Goal: Check status: Check status

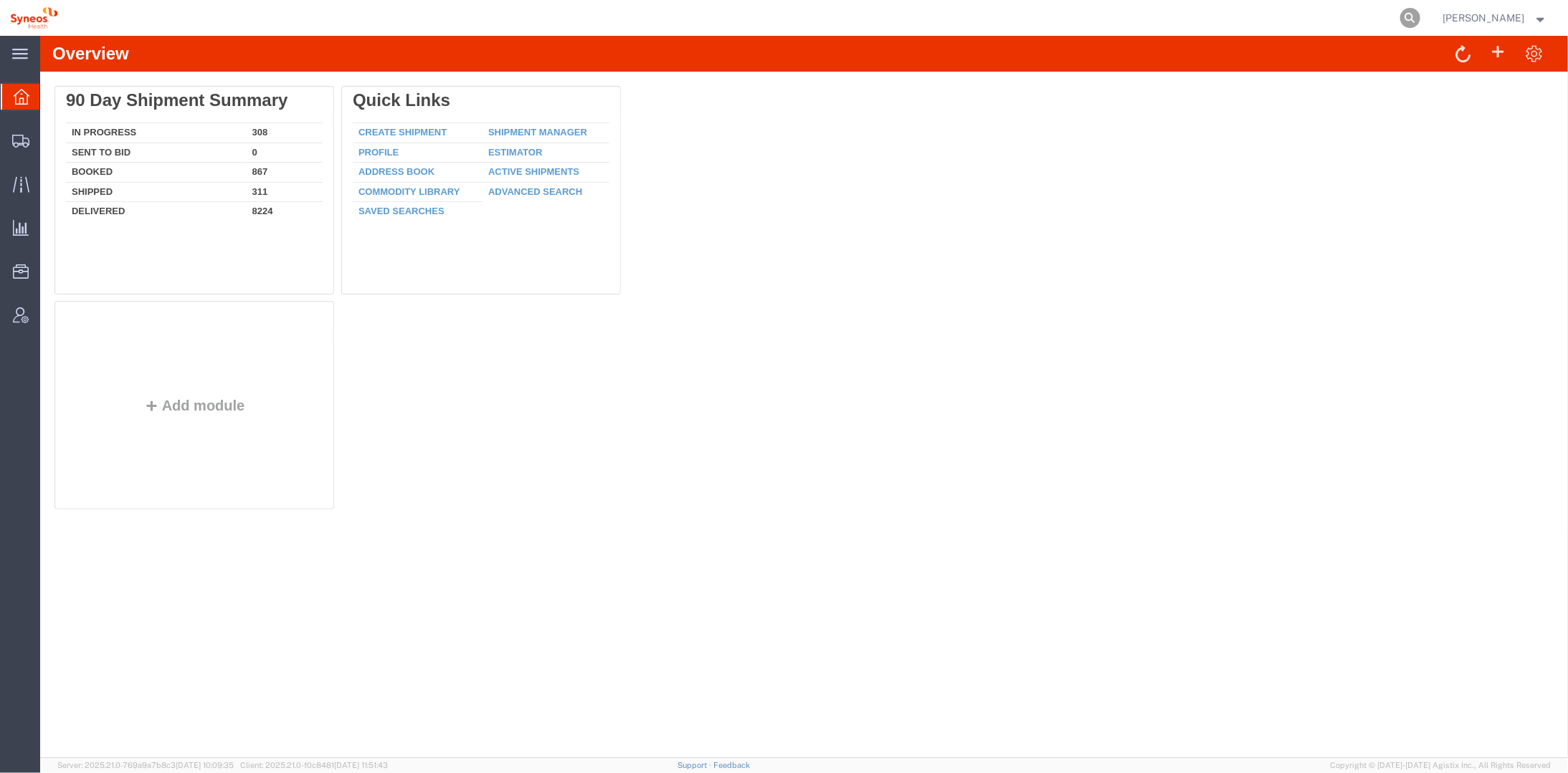
click at [1420, 17] on icon at bounding box center [1410, 18] width 20 height 20
paste input "1ZW9090A0493878085"
click at [1420, 19] on icon at bounding box center [1410, 18] width 20 height 20
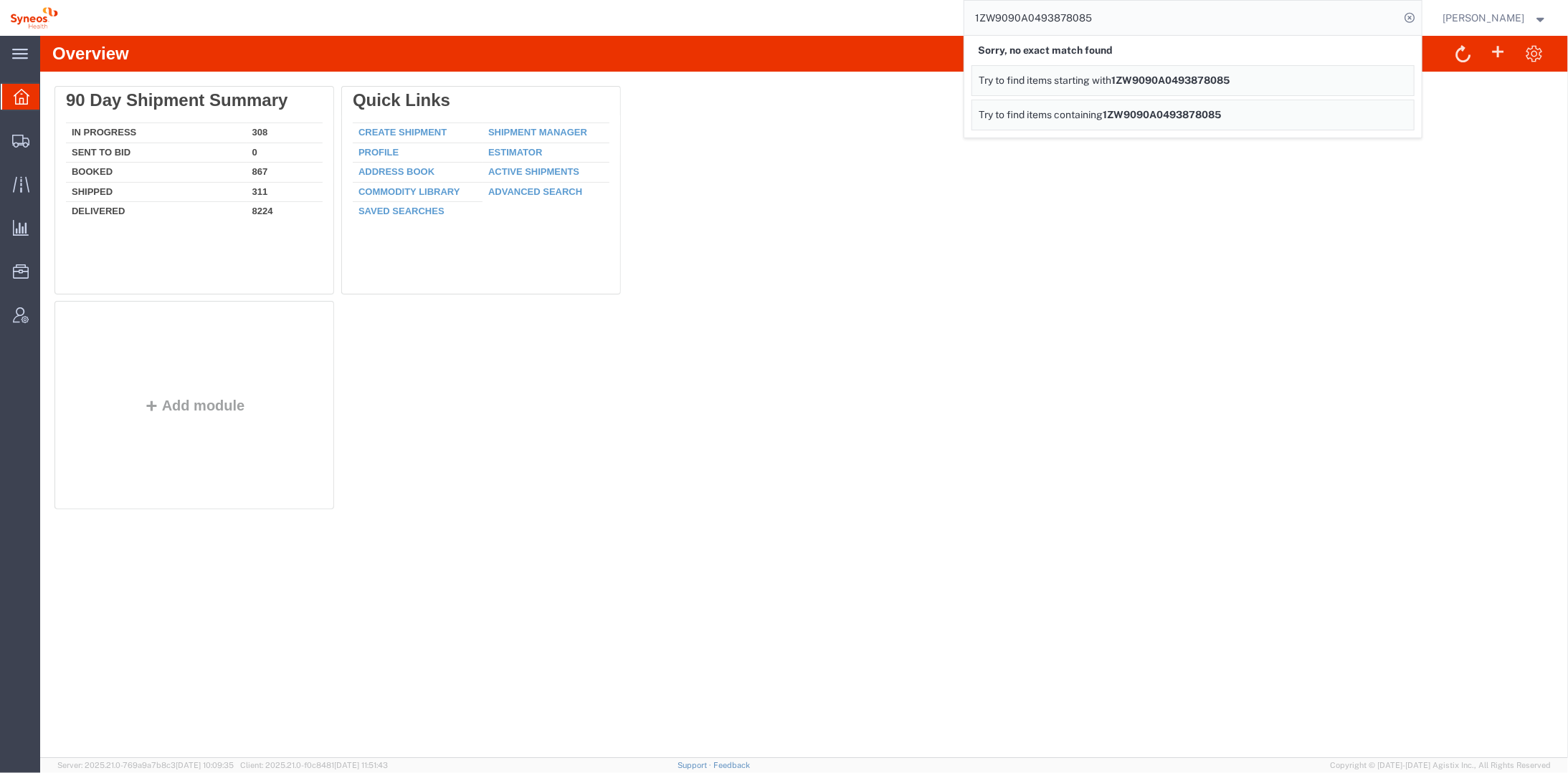
click at [1006, 546] on div "Overview Delete 90 Day Shipment Summary In Progress 308 Sent To Bid 0 Booked 86…" at bounding box center [803, 397] width 1527 height 722
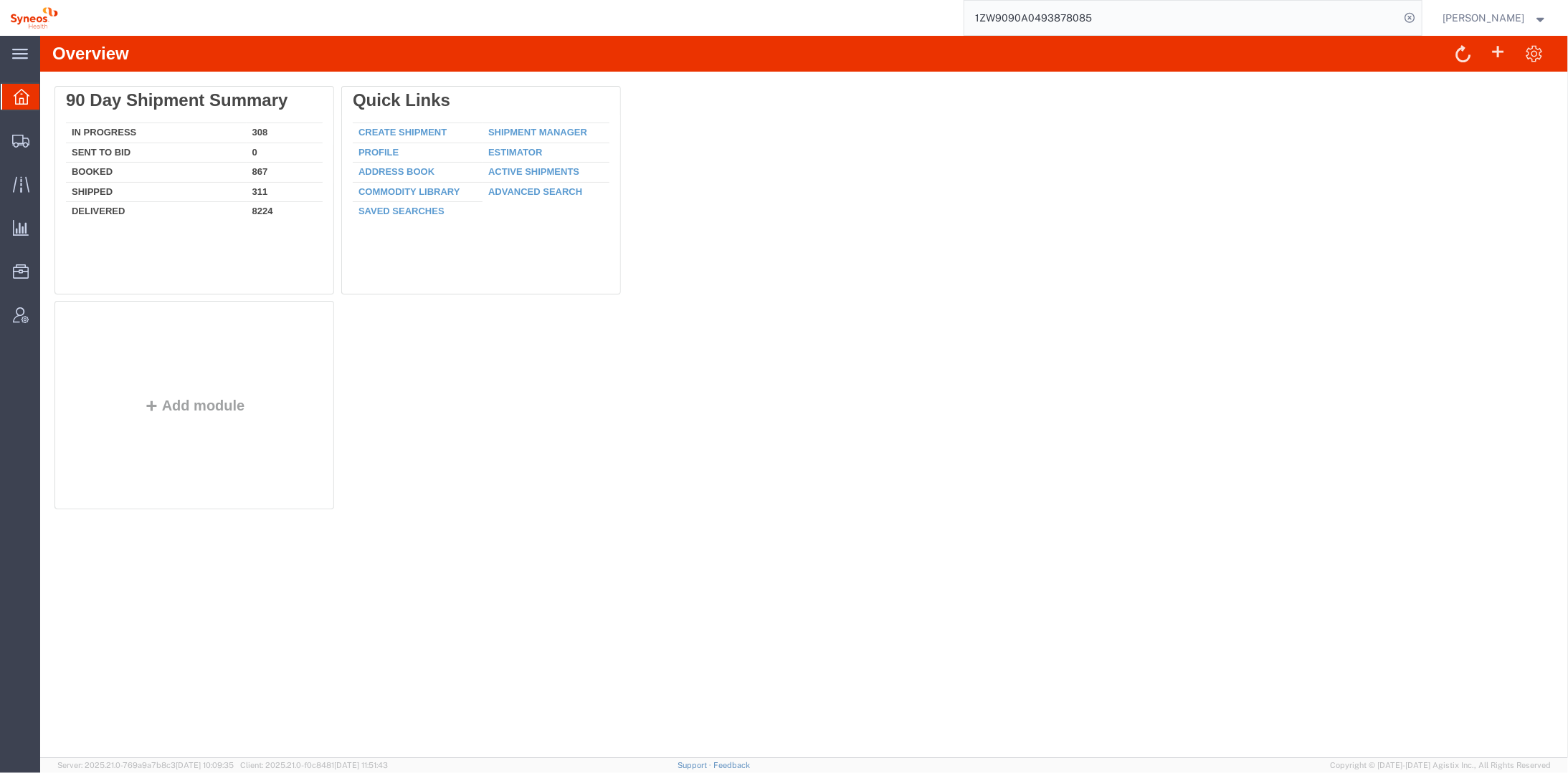
drag, startPoint x: 1136, startPoint y: 20, endPoint x: 976, endPoint y: 19, distance: 160.0
click at [976, 19] on div "1ZW9090A0493878085" at bounding box center [746, 18] width 1354 height 35
paste input "392884294058"
click at [1420, 14] on icon at bounding box center [1410, 18] width 20 height 20
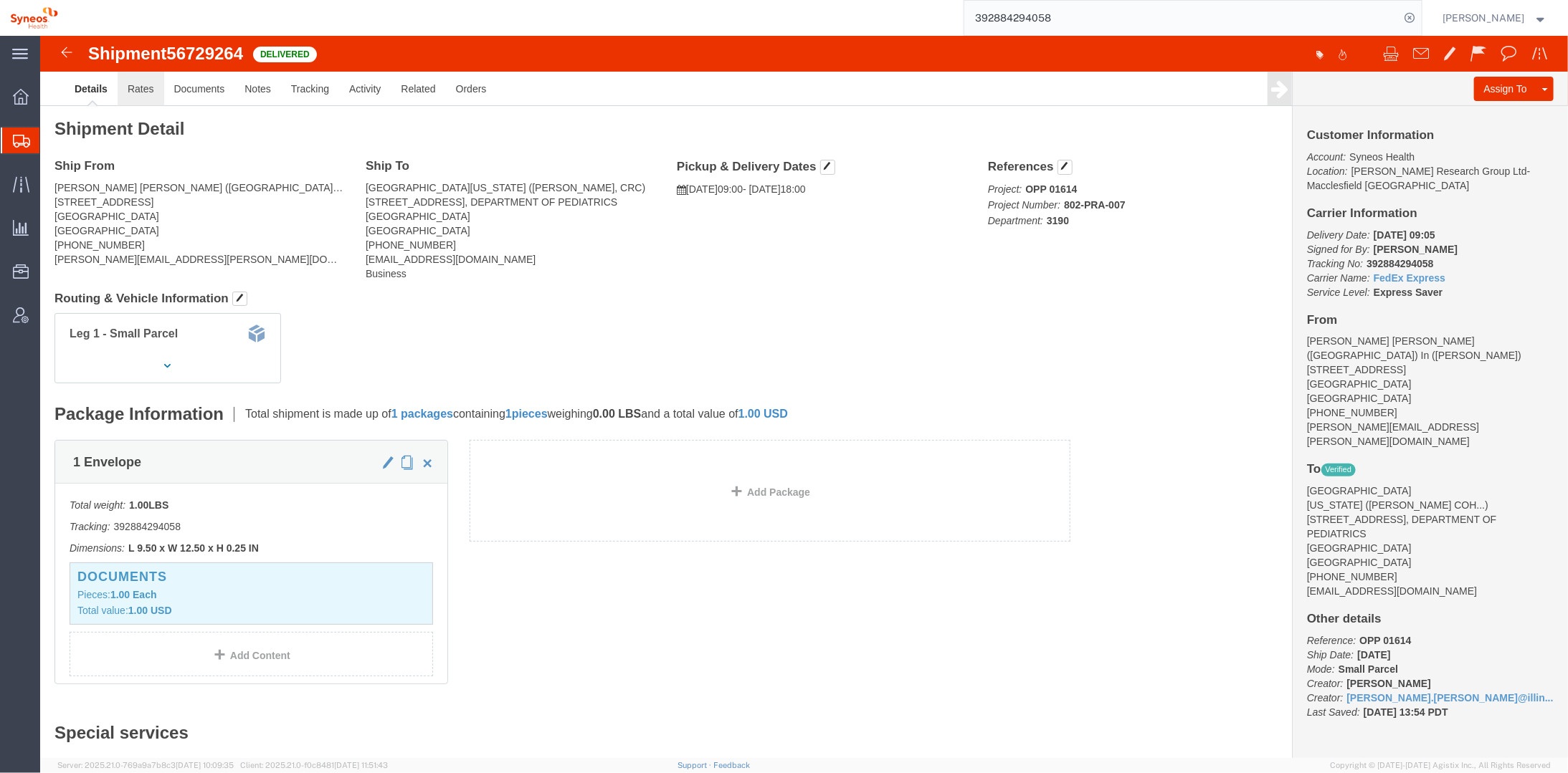
click link "Rates"
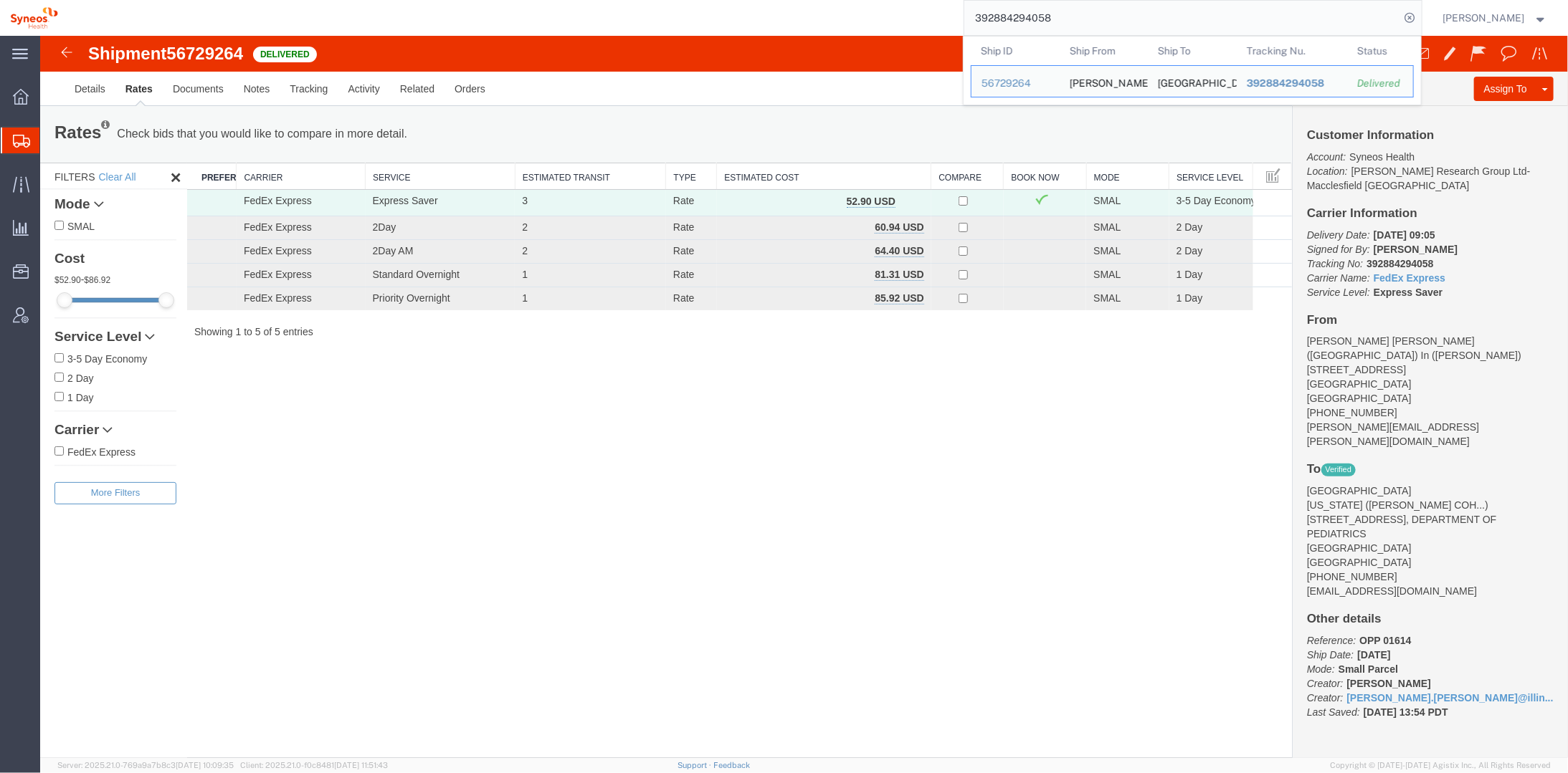
drag, startPoint x: 1081, startPoint y: 19, endPoint x: 968, endPoint y: 21, distance: 113.0
click at [975, 19] on div "392884294058 Ship ID Ship From Ship To Tracking Nu. Status Ship ID 56729264 Shi…" at bounding box center [746, 18] width 1354 height 35
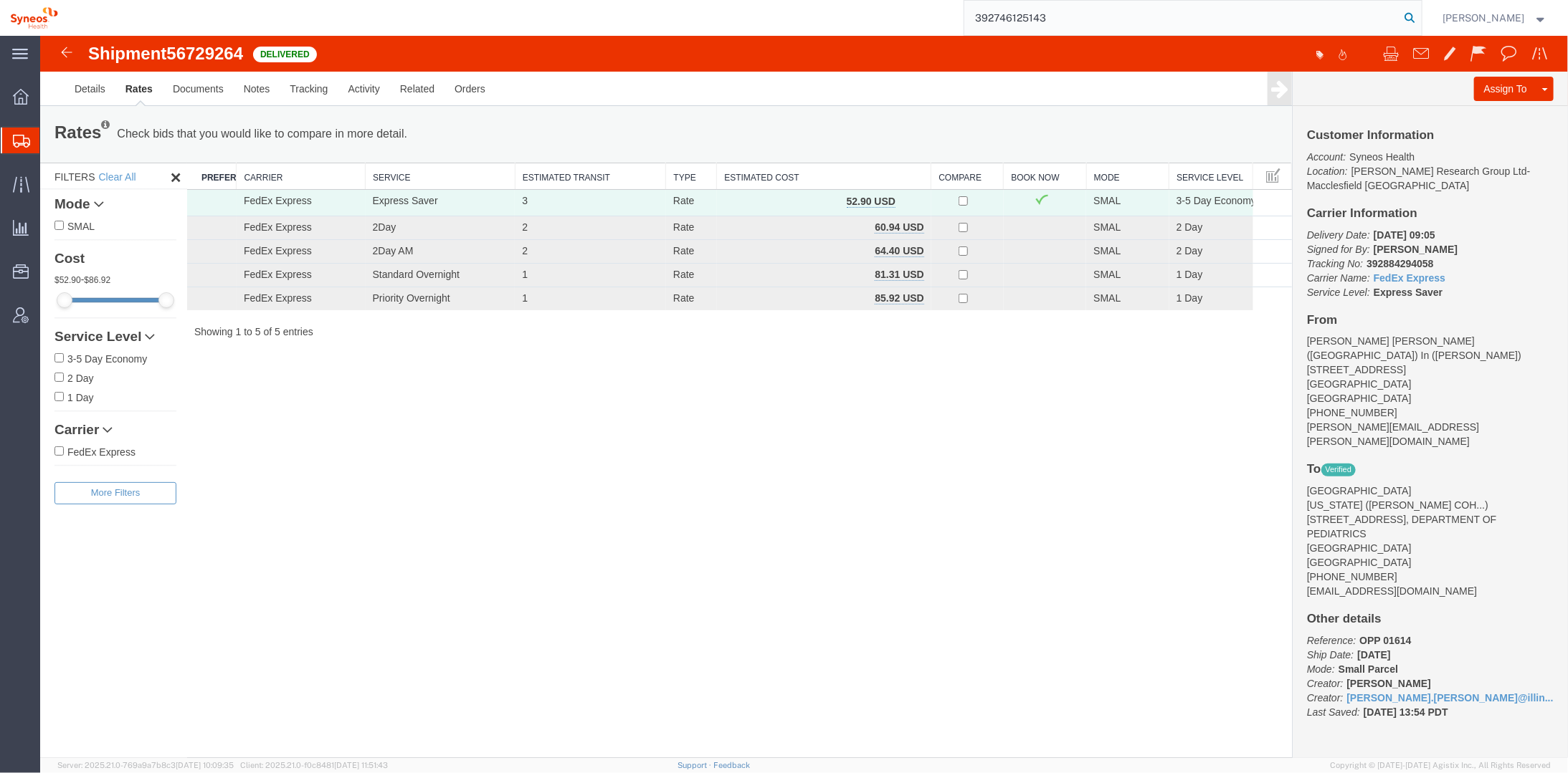
click at [1420, 13] on icon at bounding box center [1410, 18] width 20 height 20
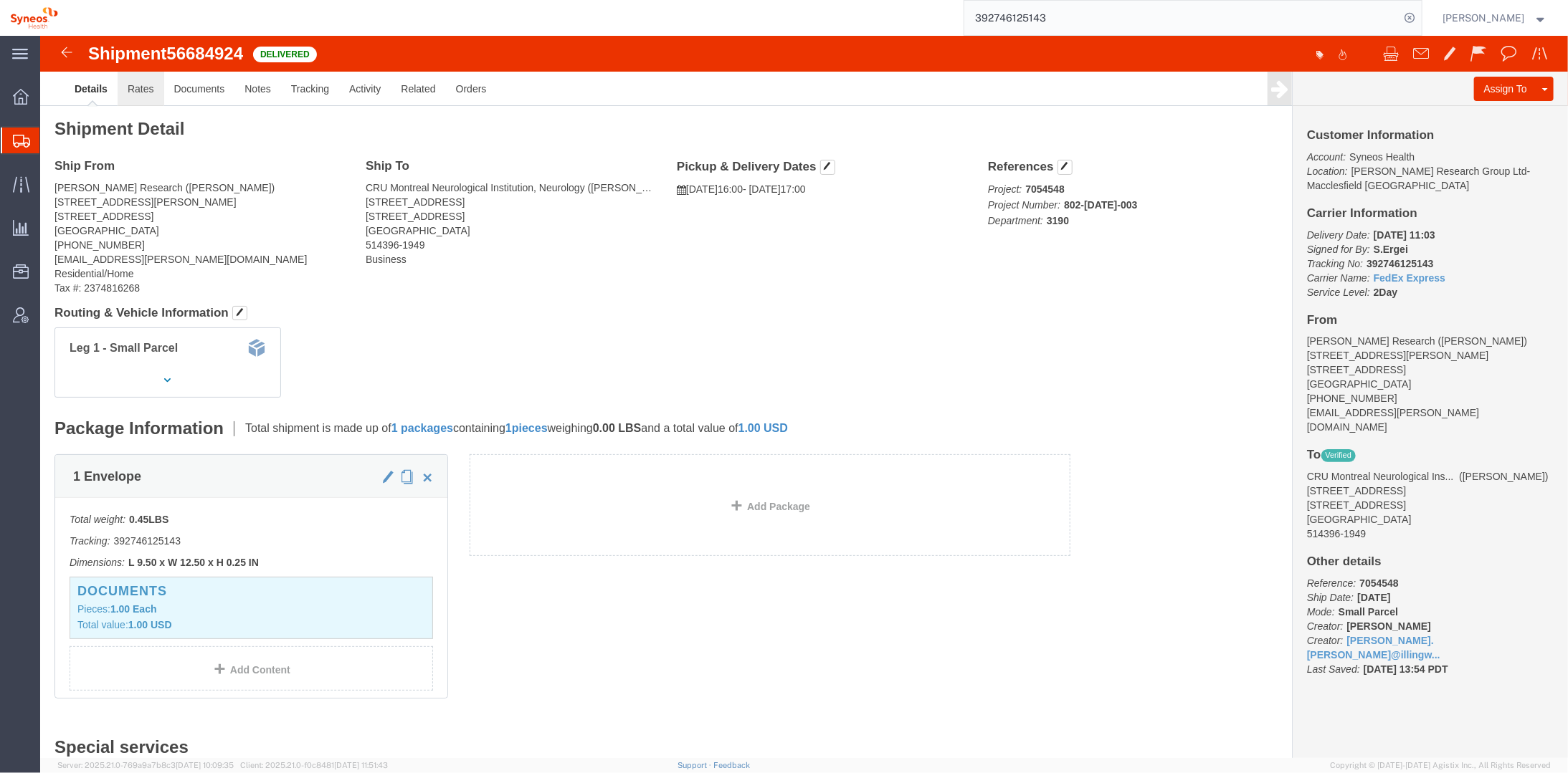
click link "Rates"
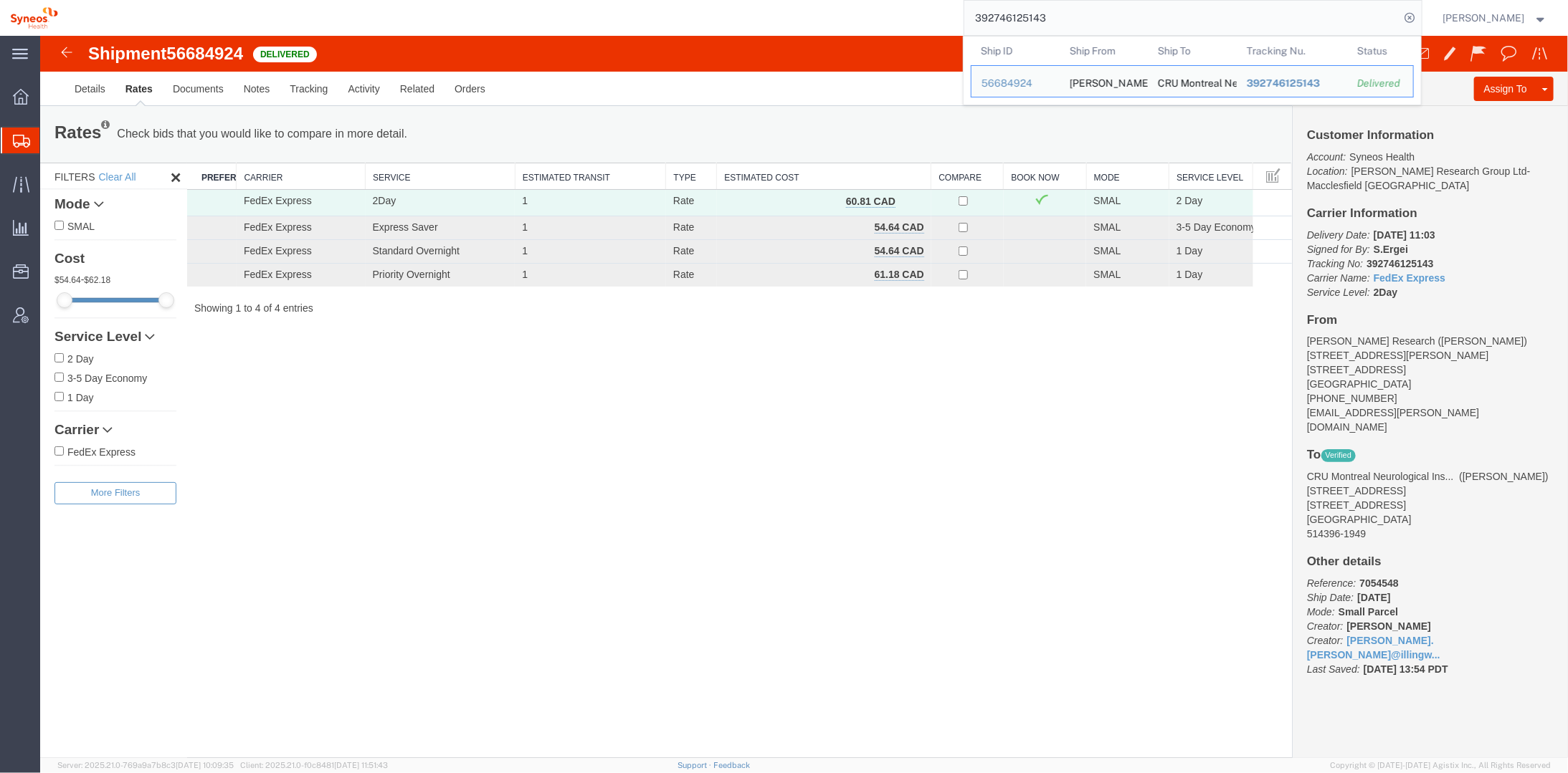
drag, startPoint x: 1099, startPoint y: 15, endPoint x: 972, endPoint y: 17, distance: 127.0
click at [972, 14] on div "392746125143 Ship ID Ship From Ship To Tracking Nu. Status Ship ID 56684924 Shi…" at bounding box center [746, 18] width 1354 height 35
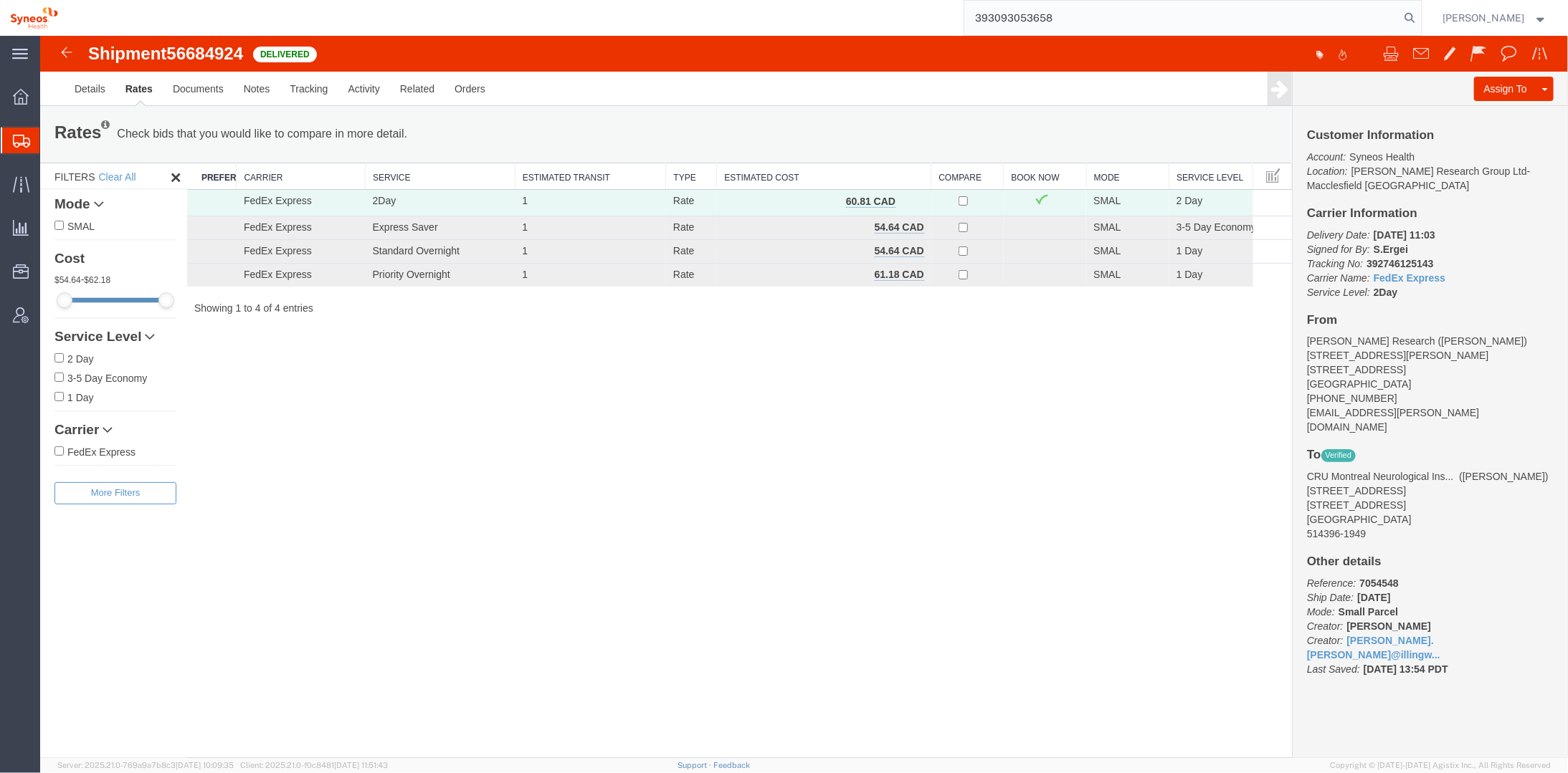
type input "393093053658"
